Goal: Entertainment & Leisure: Browse casually

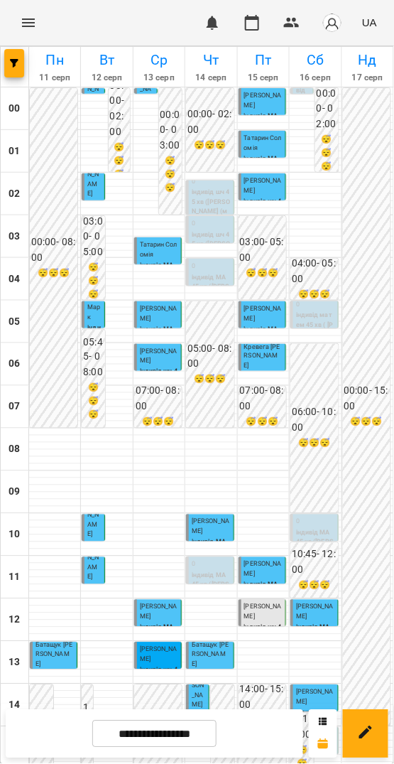
scroll to position [410, 0]
click at [321, 711] on p "індивід МА 45 хв (Биструхін Єгор )" at bounding box center [328, 759] width 14 height 96
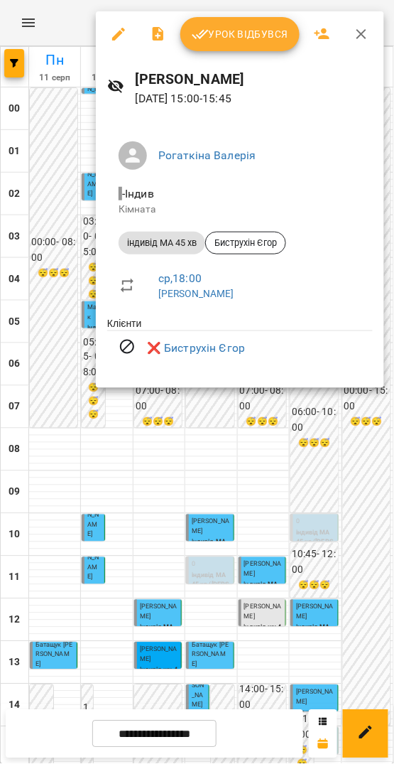
click at [302, 489] on div at bounding box center [197, 382] width 394 height 764
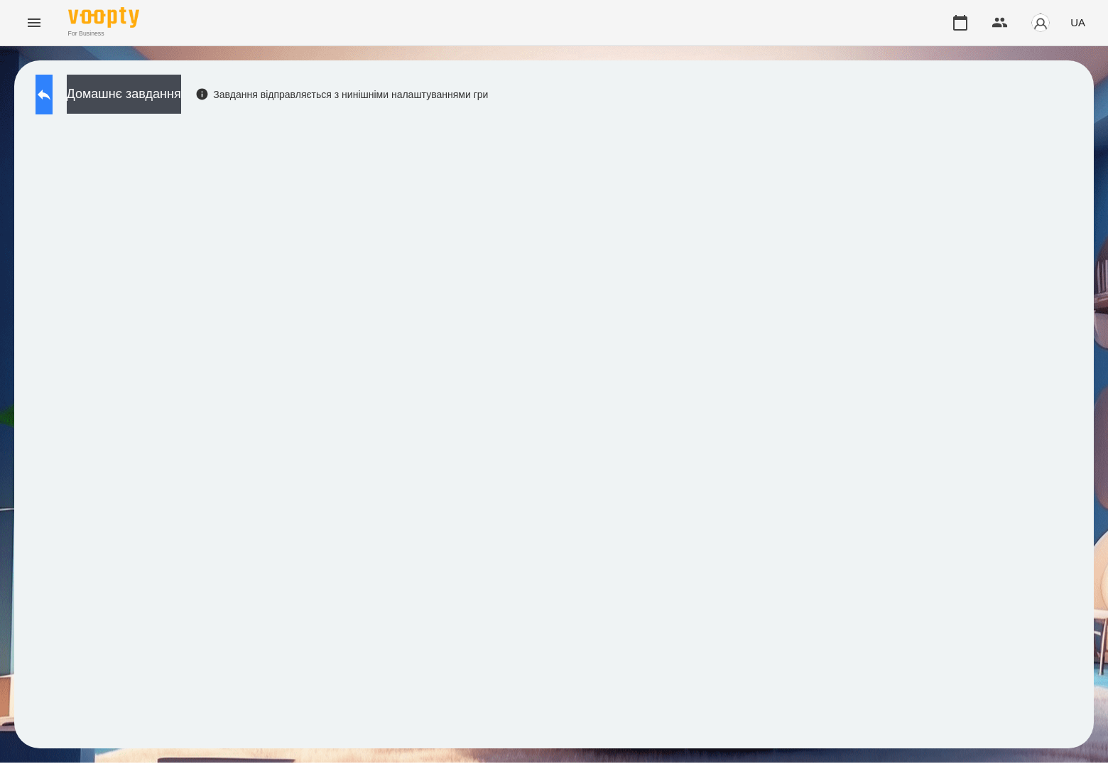
click at [53, 100] on icon at bounding box center [44, 94] width 17 height 17
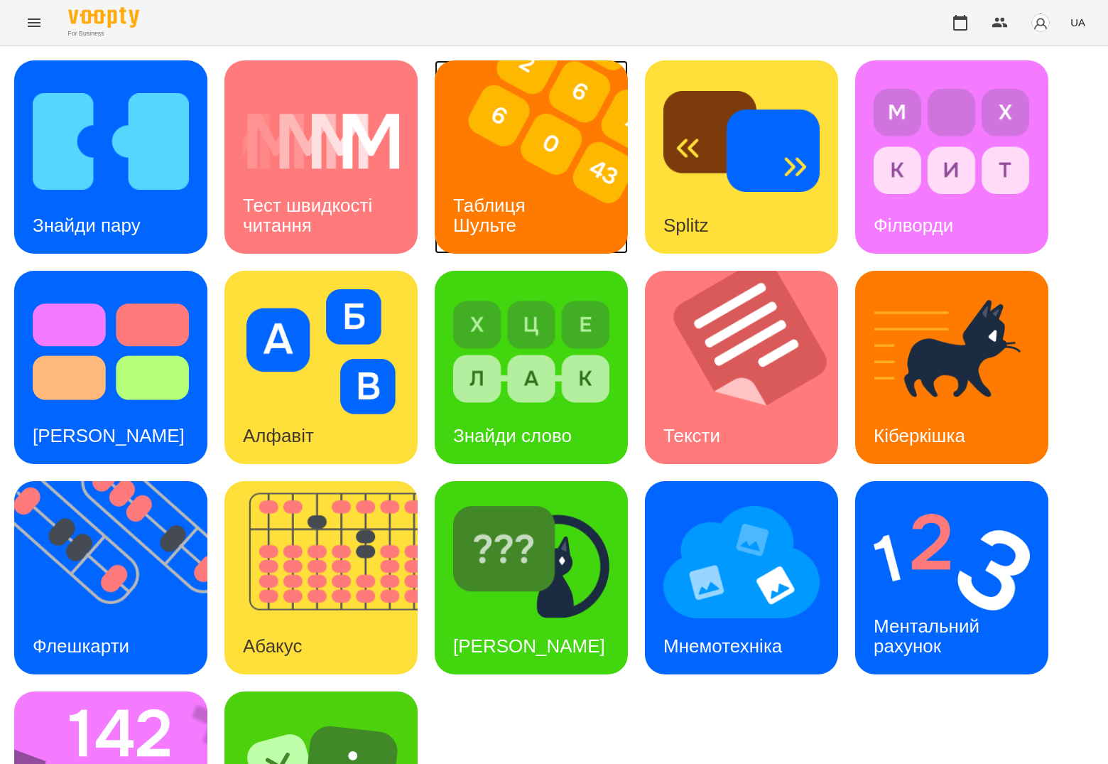
click at [521, 212] on h3 "Таблиця Шульте" at bounding box center [491, 215] width 77 height 40
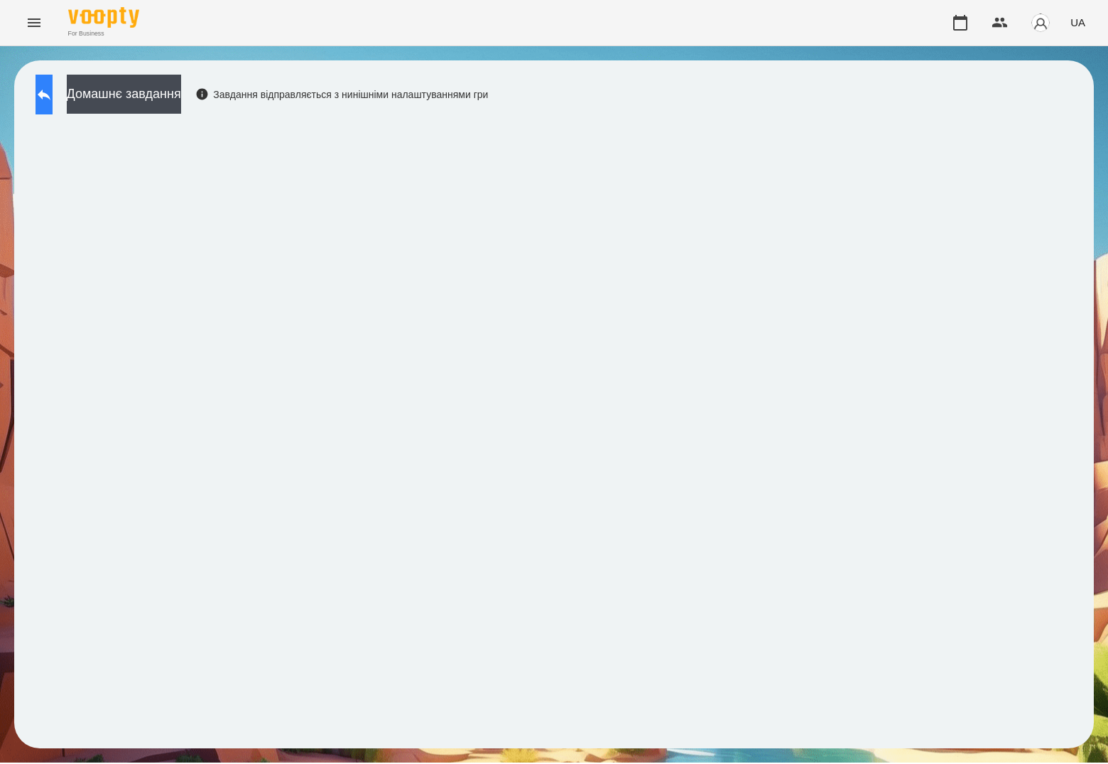
click at [50, 96] on icon at bounding box center [44, 94] width 13 height 11
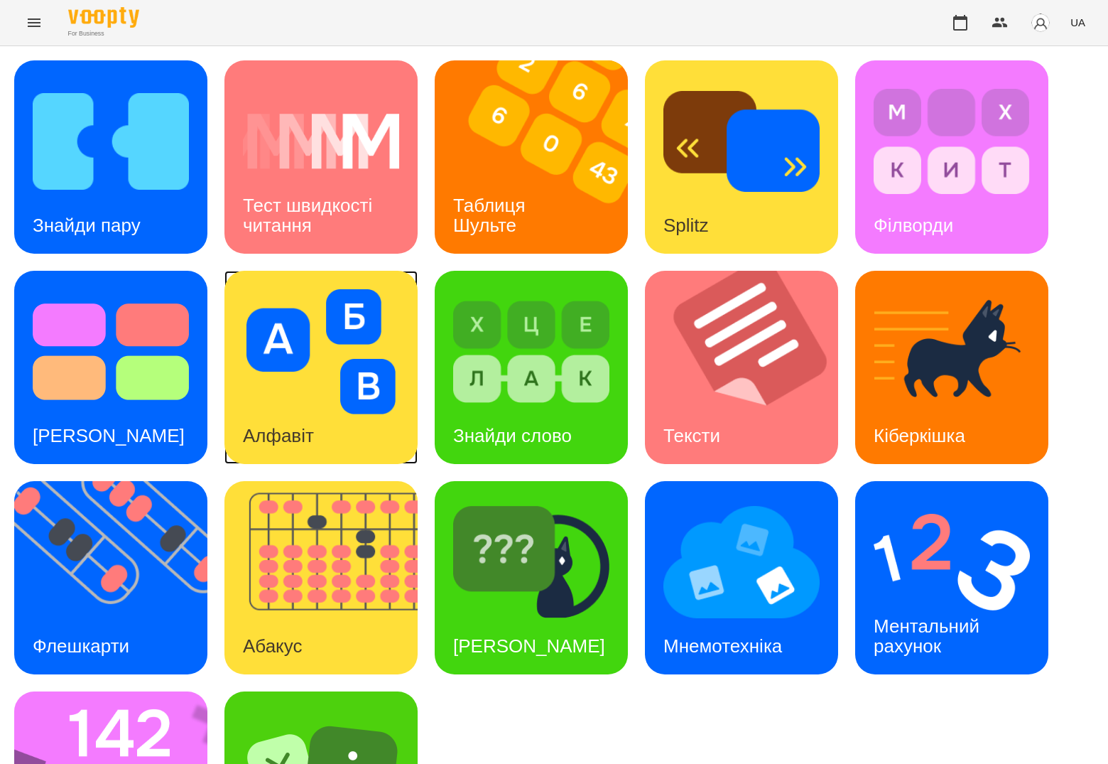
click at [313, 304] on img at bounding box center [321, 351] width 156 height 125
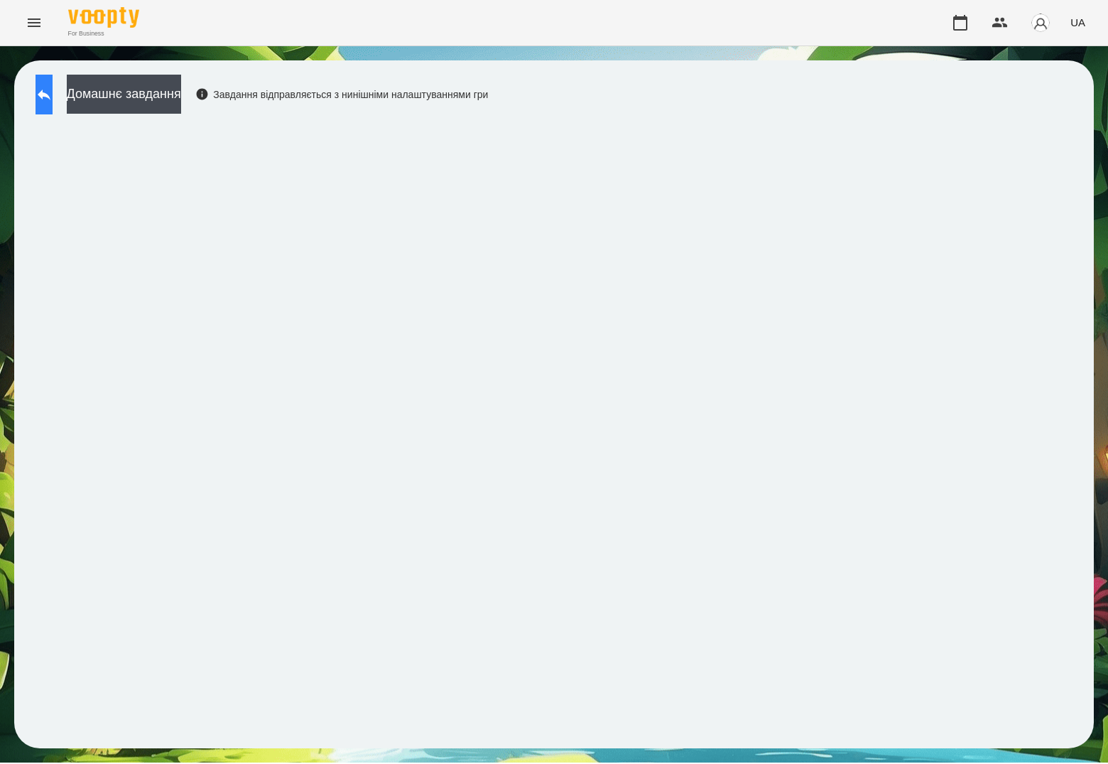
click at [45, 102] on button at bounding box center [44, 95] width 17 height 40
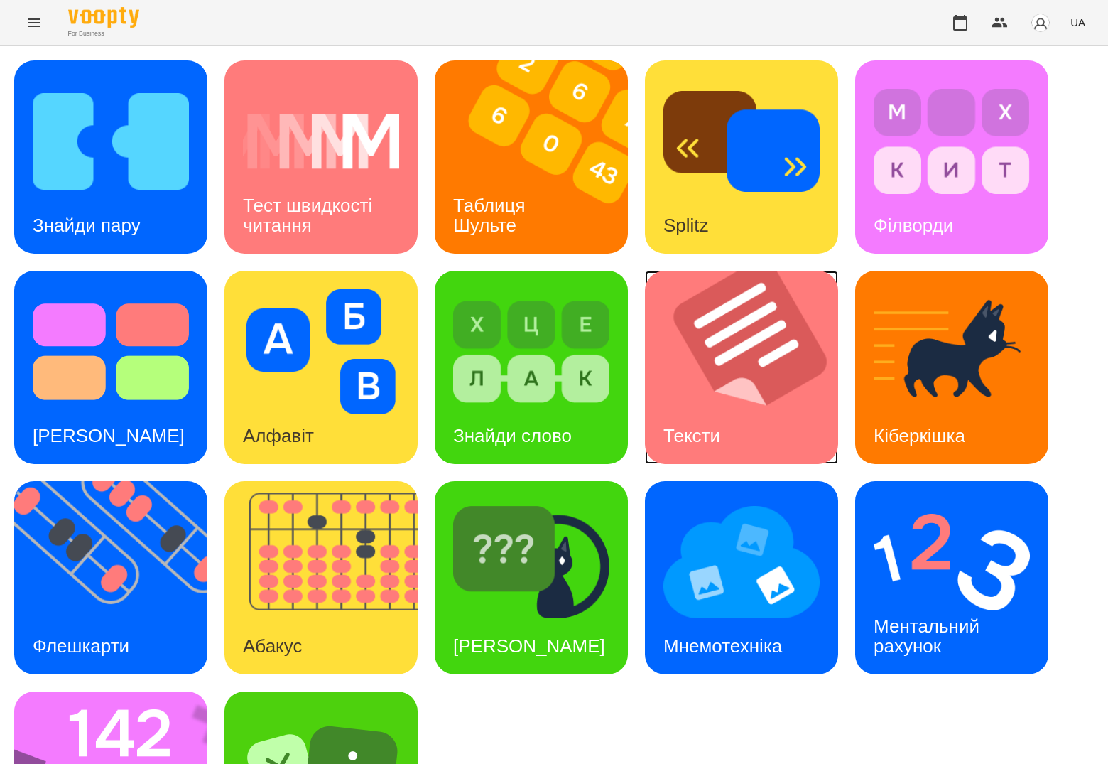
click at [709, 408] on div "Тексти" at bounding box center [692, 436] width 94 height 56
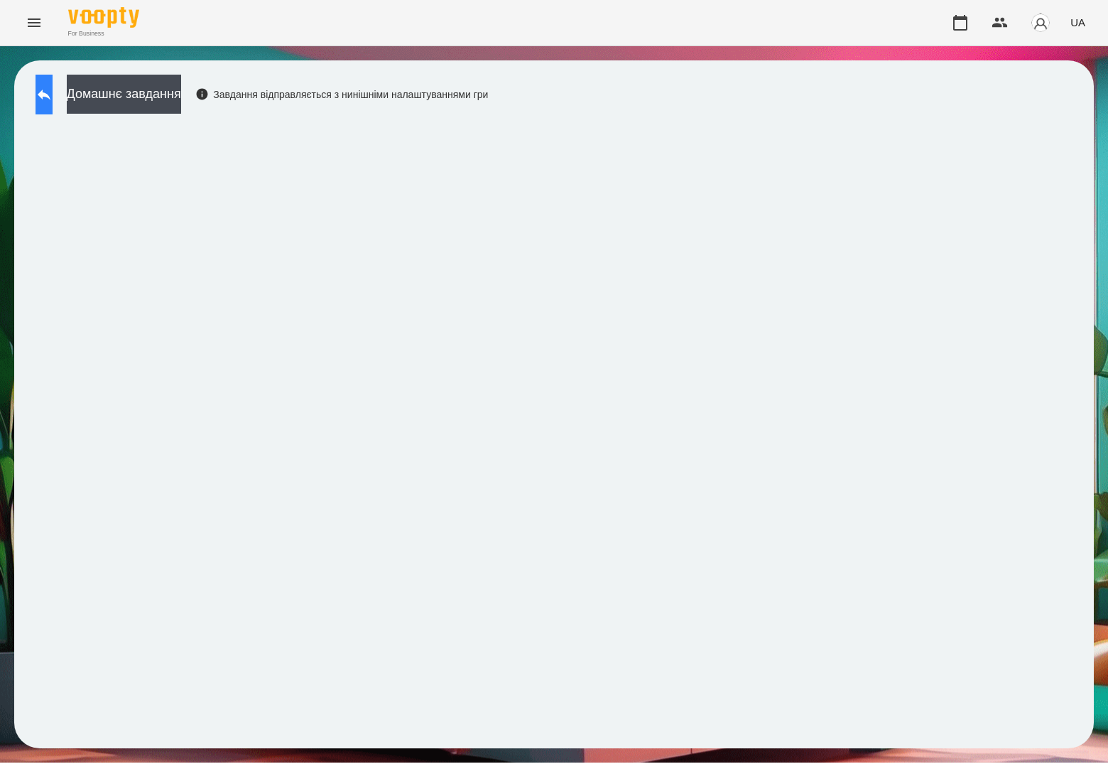
click at [53, 100] on icon at bounding box center [44, 94] width 17 height 17
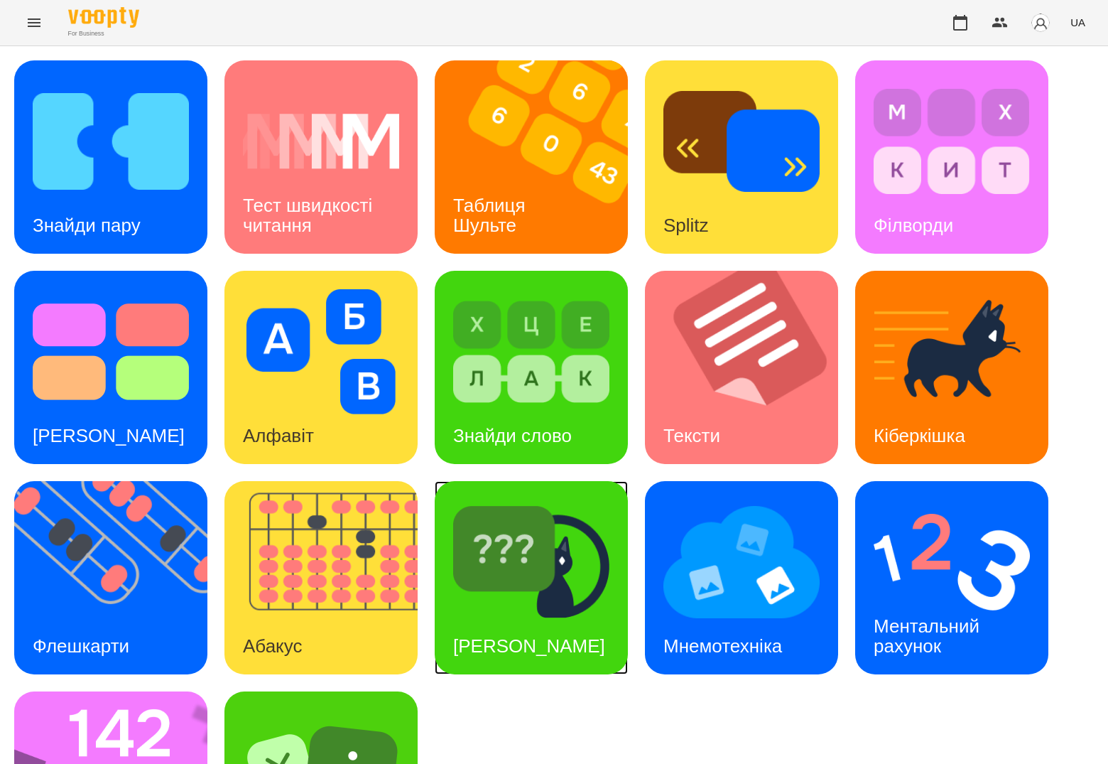
click at [523, 628] on div "[PERSON_NAME]" at bounding box center [529, 646] width 189 height 56
